Goal: Task Accomplishment & Management: Manage account settings

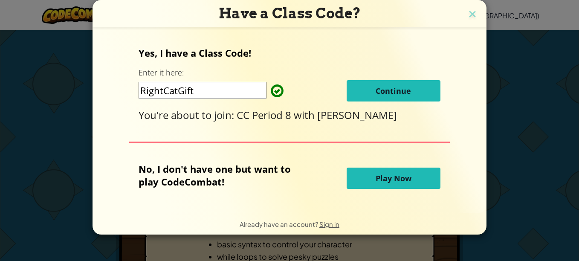
click at [396, 83] on button "Continue" at bounding box center [393, 90] width 94 height 21
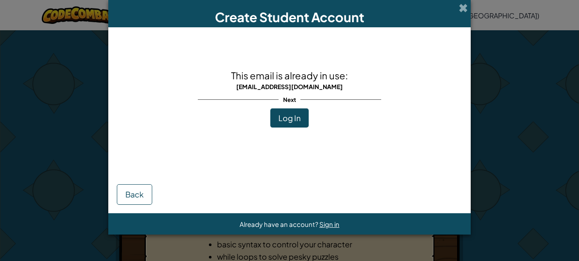
drag, startPoint x: 137, startPoint y: 220, endPoint x: 257, endPoint y: 129, distance: 150.4
click at [257, 129] on div "Create Student Account This email is already in use: [EMAIL_ADDRESS][DOMAIN_NAM…" at bounding box center [289, 117] width 362 height 234
click at [287, 114] on span "Log In" at bounding box center [289, 118] width 22 height 10
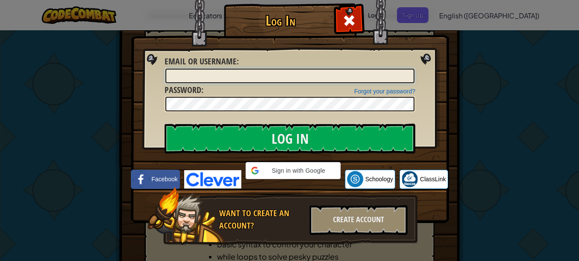
type input "[EMAIL_ADDRESS][DOMAIN_NAME]"
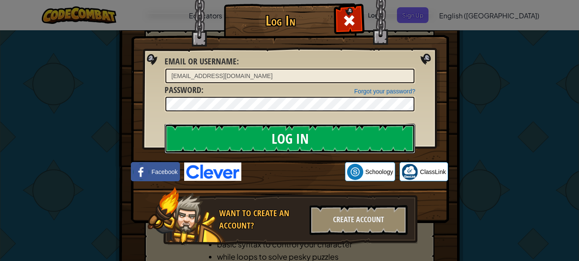
click at [247, 139] on input "Log In" at bounding box center [289, 139] width 251 height 30
click at [205, 143] on input "Log In" at bounding box center [289, 139] width 251 height 30
